Goal: Task Accomplishment & Management: Complete application form

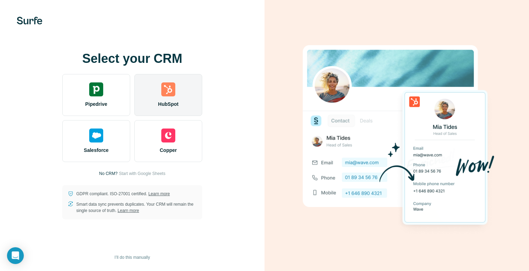
click at [186, 88] on div "HubSpot" at bounding box center [168, 95] width 68 height 42
click at [192, 94] on div "HubSpot" at bounding box center [168, 95] width 68 height 42
click at [170, 96] on img at bounding box center [168, 90] width 14 height 14
